Goal: Find specific fact: Find specific fact

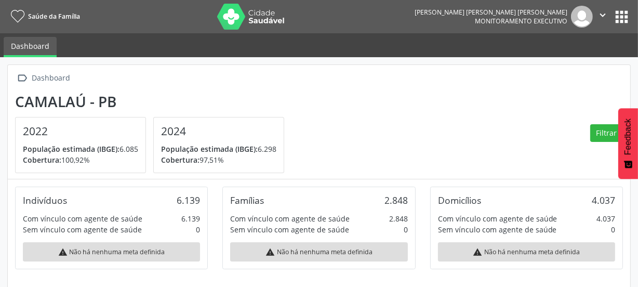
click at [621, 19] on button "apps" at bounding box center [622, 17] width 18 height 18
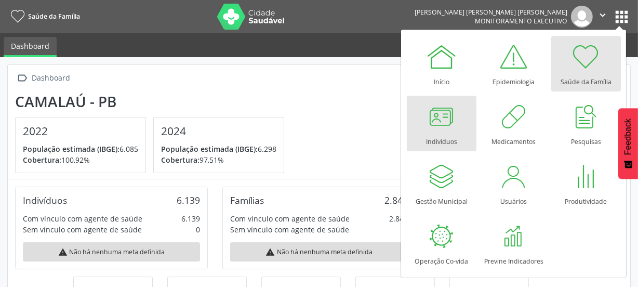
click at [446, 122] on div at bounding box center [441, 116] width 31 height 31
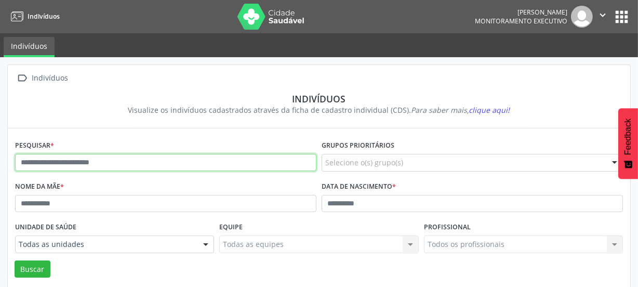
click at [74, 162] on input "text" at bounding box center [165, 163] width 301 height 18
type input "**********"
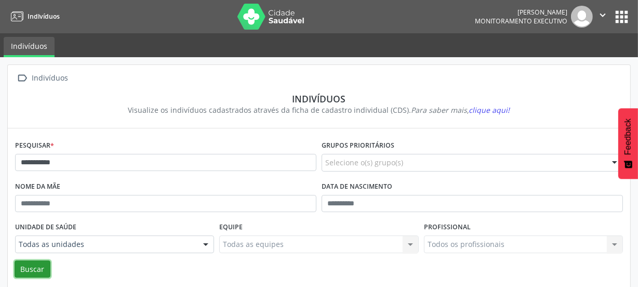
click at [33, 271] on button "Buscar" at bounding box center [33, 269] width 36 height 18
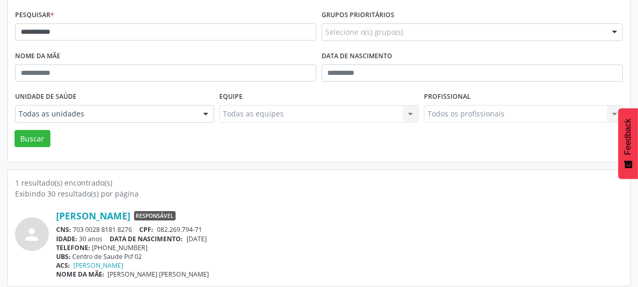
scroll to position [136, 0]
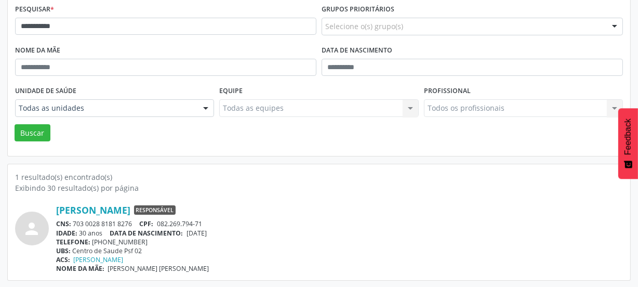
drag, startPoint x: 132, startPoint y: 221, endPoint x: 75, endPoint y: 220, distance: 57.7
click at [75, 220] on div "CNS: 703 0028 8181 8276 CPF: 082.269.794-71" at bounding box center [339, 223] width 567 height 9
copy div "703 0028 8181 8276"
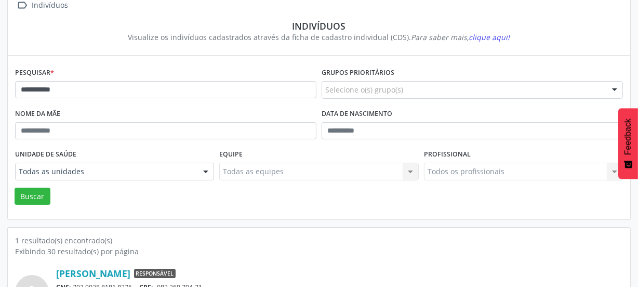
scroll to position [0, 0]
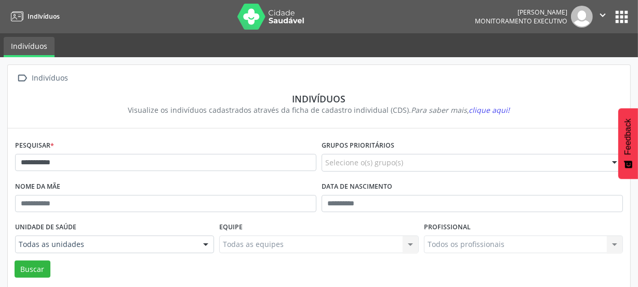
click at [255, 20] on img at bounding box center [271, 17] width 68 height 26
